Goal: Navigation & Orientation: Find specific page/section

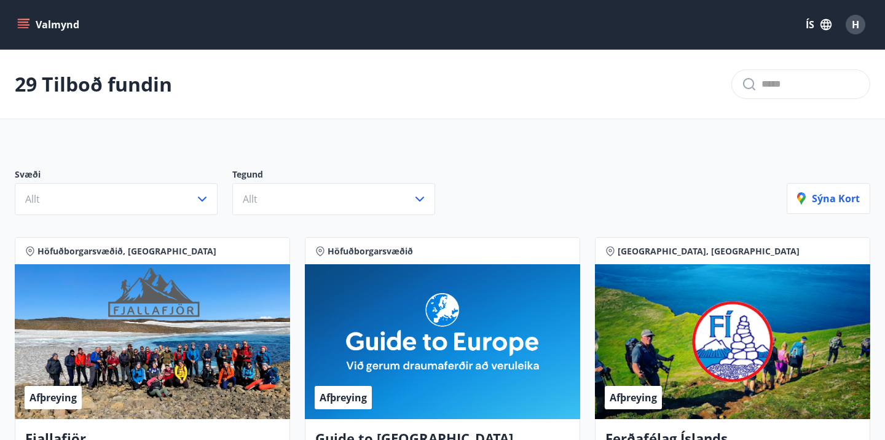
click at [30, 24] on button "Valmynd" at bounding box center [49, 25] width 69 height 22
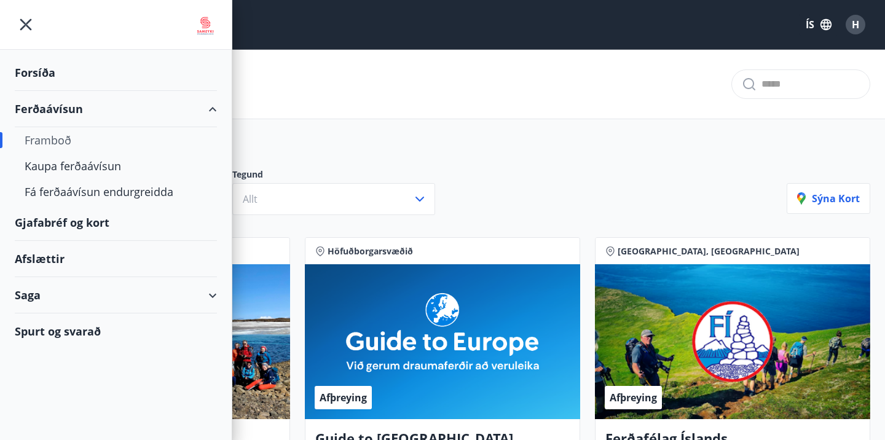
click at [47, 255] on div "Afslættir" at bounding box center [116, 259] width 202 height 36
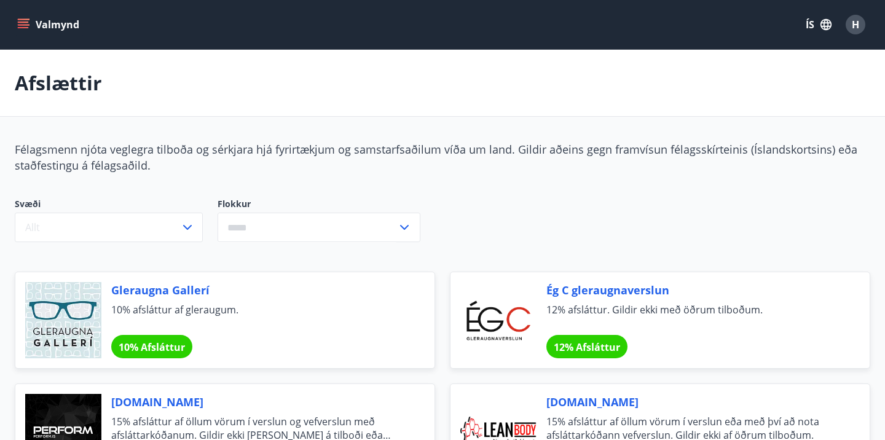
click at [35, 26] on button "Valmynd" at bounding box center [49, 25] width 69 height 22
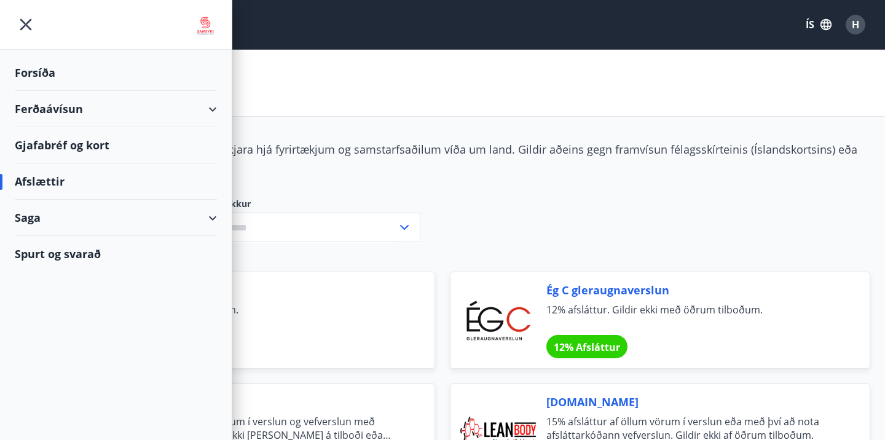
click at [35, 71] on div "Forsíða" at bounding box center [116, 73] width 202 height 36
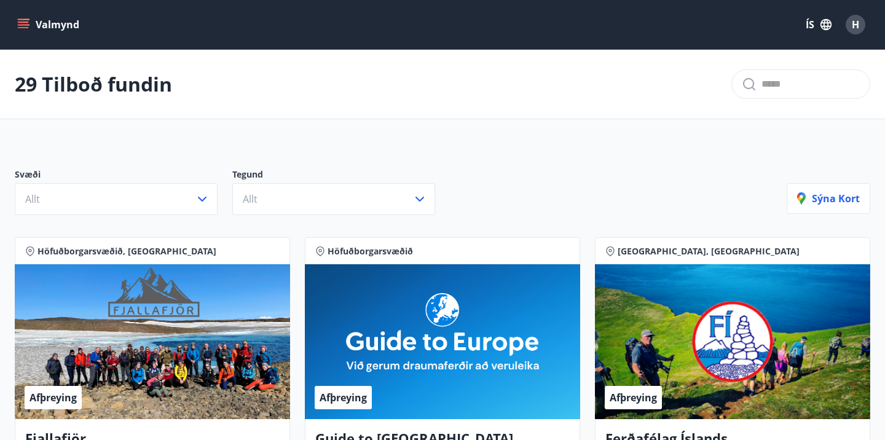
click at [35, 20] on button "Valmynd" at bounding box center [49, 25] width 69 height 22
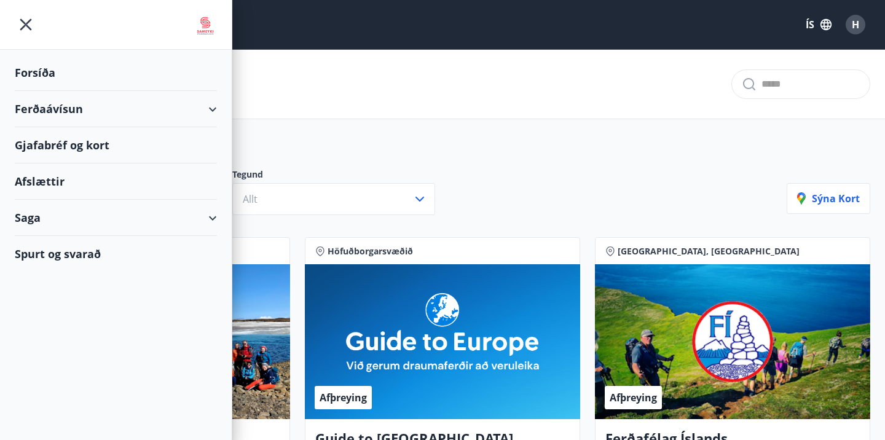
click at [208, 24] on img at bounding box center [205, 26] width 23 height 25
